Goal: Entertainment & Leisure: Consume media (video, audio)

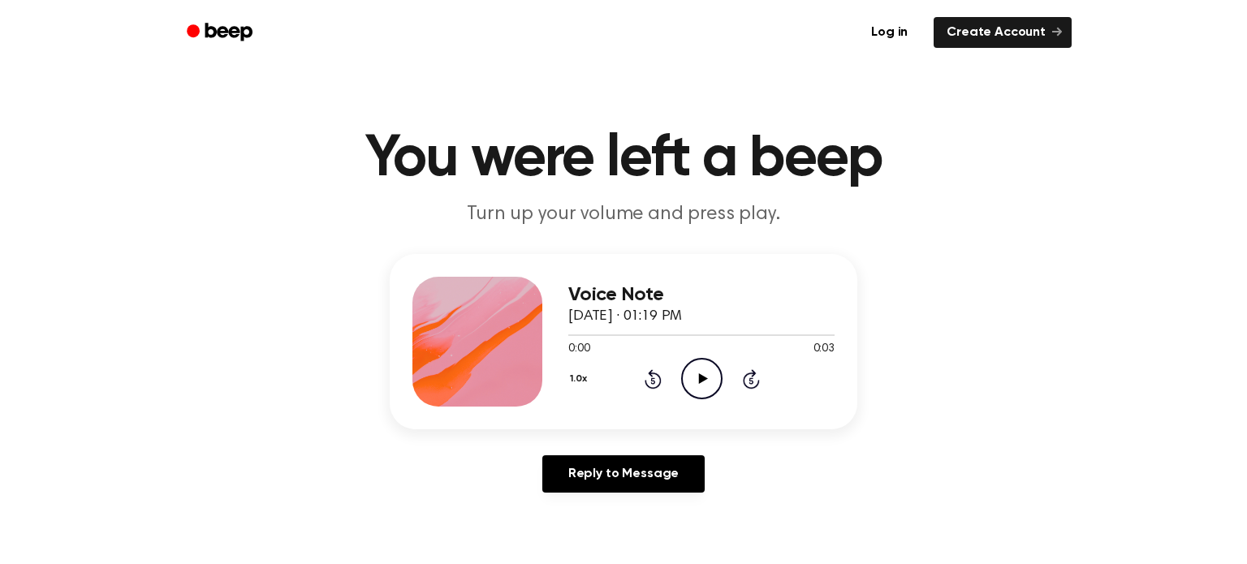
click at [709, 372] on icon "Play Audio" at bounding box center [701, 378] width 41 height 41
click at [706, 391] on icon "Play Audio" at bounding box center [701, 378] width 41 height 41
click at [713, 390] on icon "Play Audio" at bounding box center [701, 378] width 41 height 41
click at [699, 375] on icon at bounding box center [702, 378] width 9 height 11
click at [694, 395] on icon "Play Audio" at bounding box center [701, 378] width 41 height 41
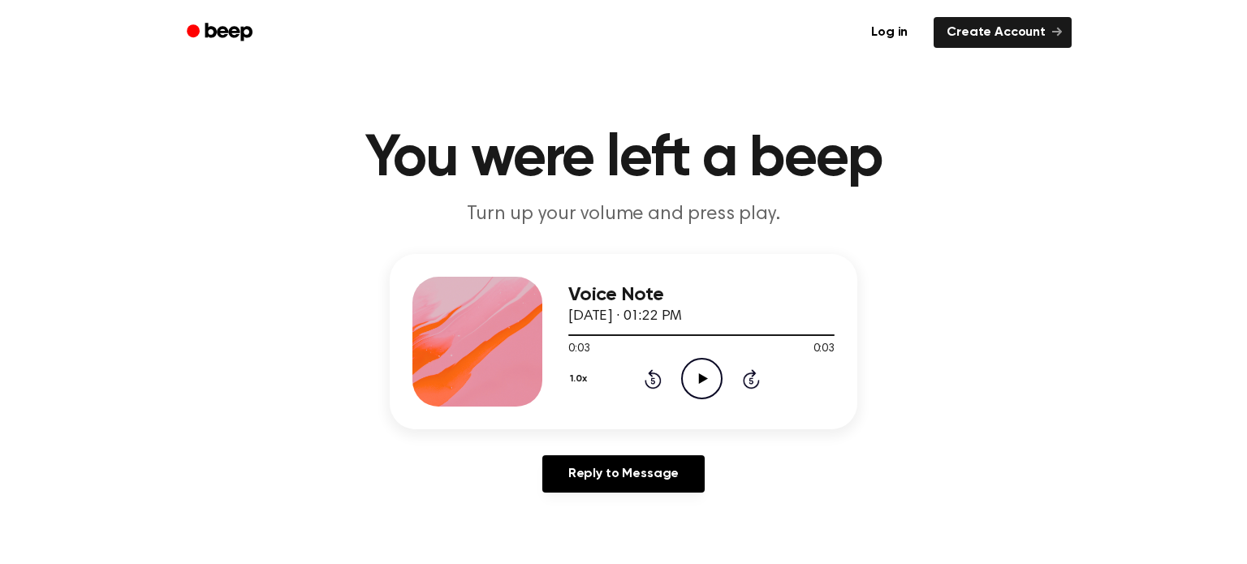
click at [694, 395] on icon "Play Audio" at bounding box center [701, 378] width 41 height 41
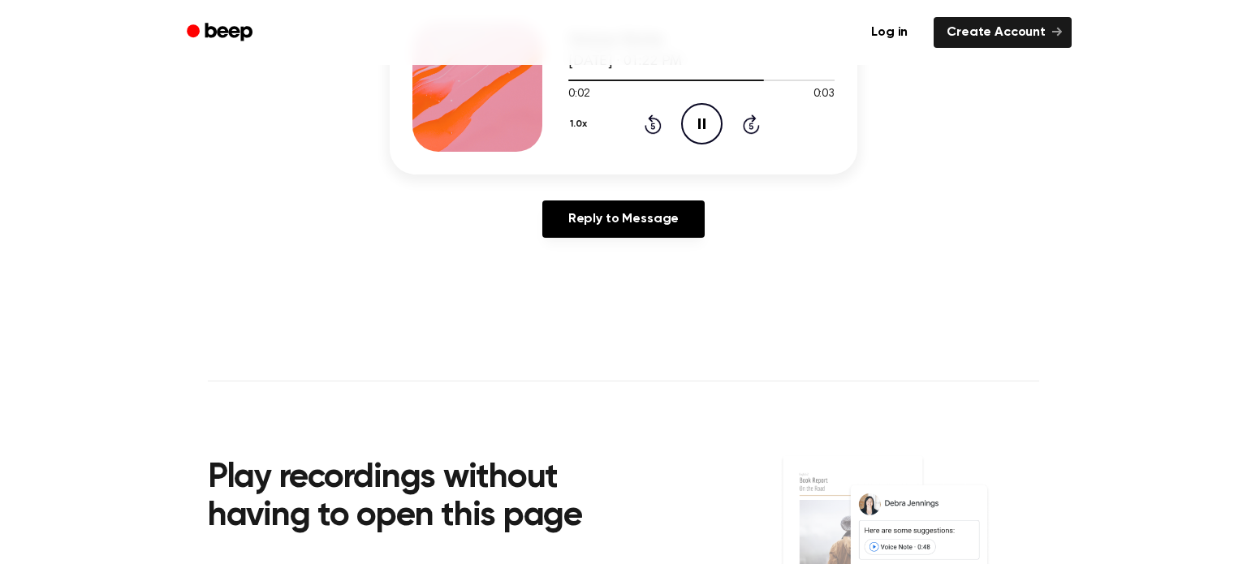
scroll to position [262, 0]
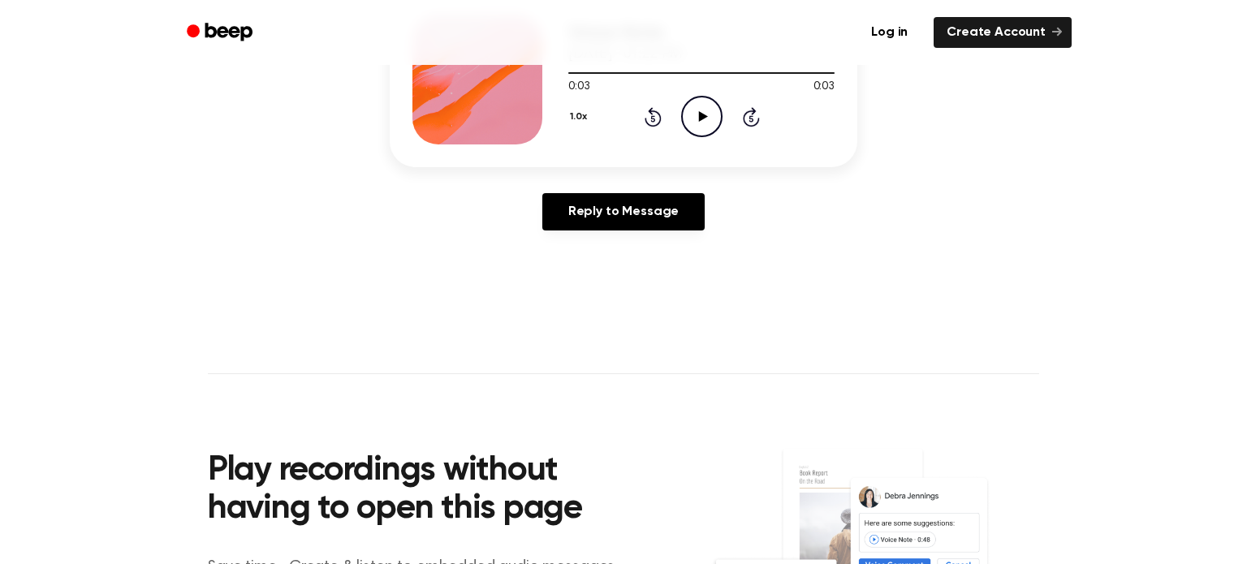
click at [699, 119] on icon at bounding box center [702, 116] width 9 height 11
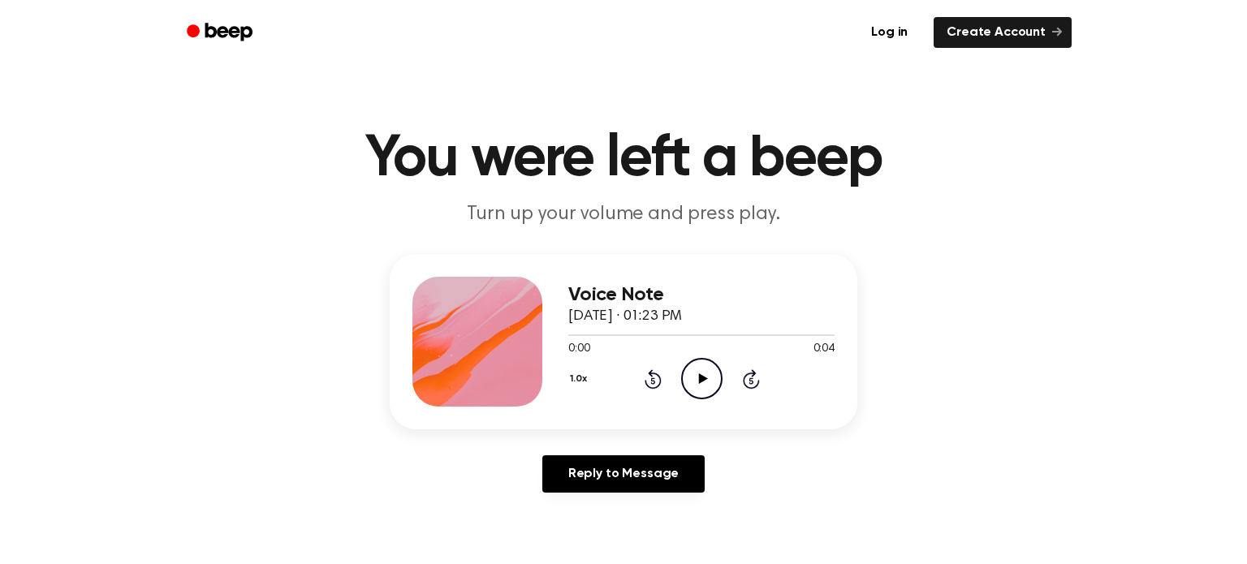
click at [712, 373] on icon "Play Audio" at bounding box center [701, 378] width 41 height 41
click at [709, 369] on icon "Play Audio" at bounding box center [701, 378] width 41 height 41
click at [705, 385] on icon "Play Audio" at bounding box center [701, 378] width 41 height 41
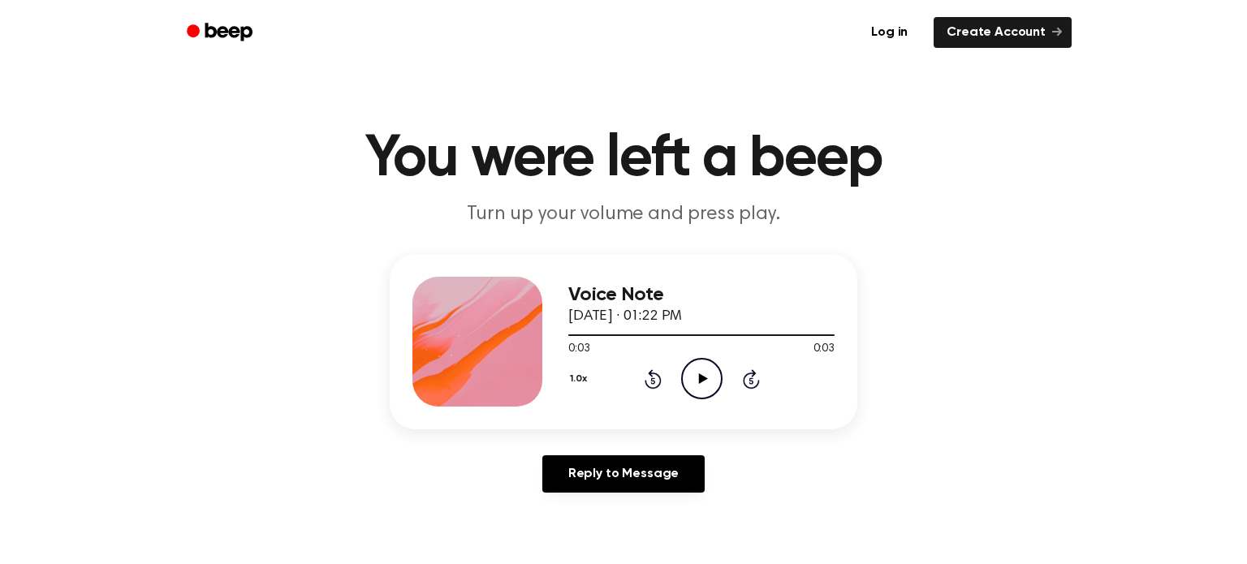
click at [705, 385] on icon "Play Audio" at bounding box center [701, 378] width 41 height 41
click at [715, 380] on icon "Play Audio" at bounding box center [701, 378] width 41 height 41
click at [698, 382] on icon at bounding box center [702, 378] width 9 height 11
click at [708, 391] on icon "Play Audio" at bounding box center [701, 378] width 41 height 41
click at [710, 385] on icon "Play Audio" at bounding box center [701, 378] width 41 height 41
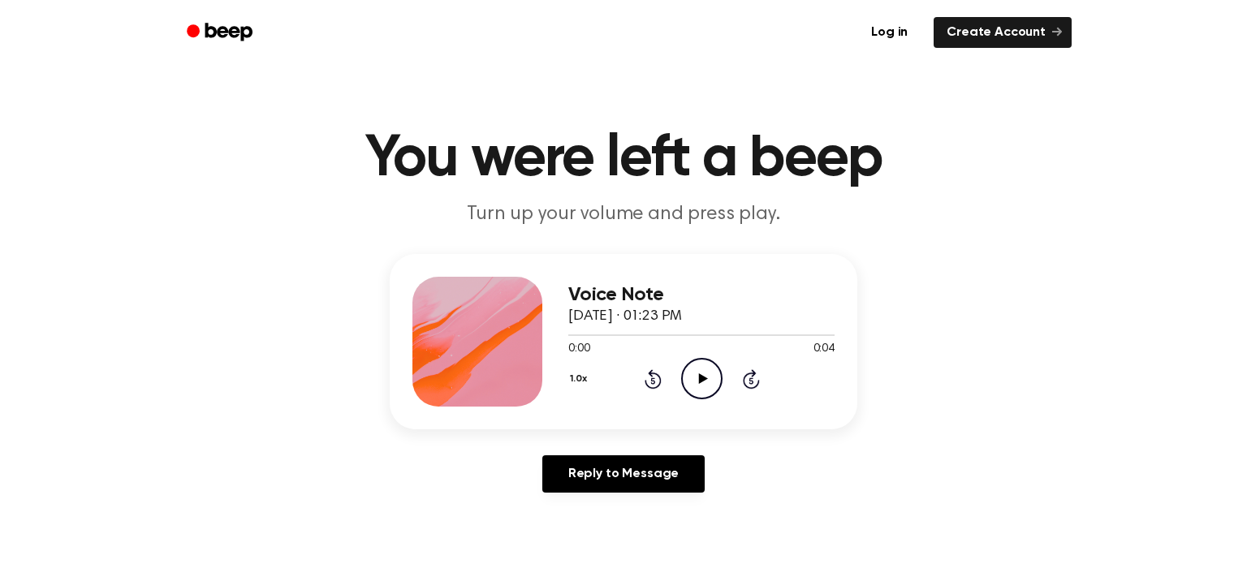
click at [695, 385] on icon "Play Audio" at bounding box center [701, 378] width 41 height 41
